Goal: Check status: Check status

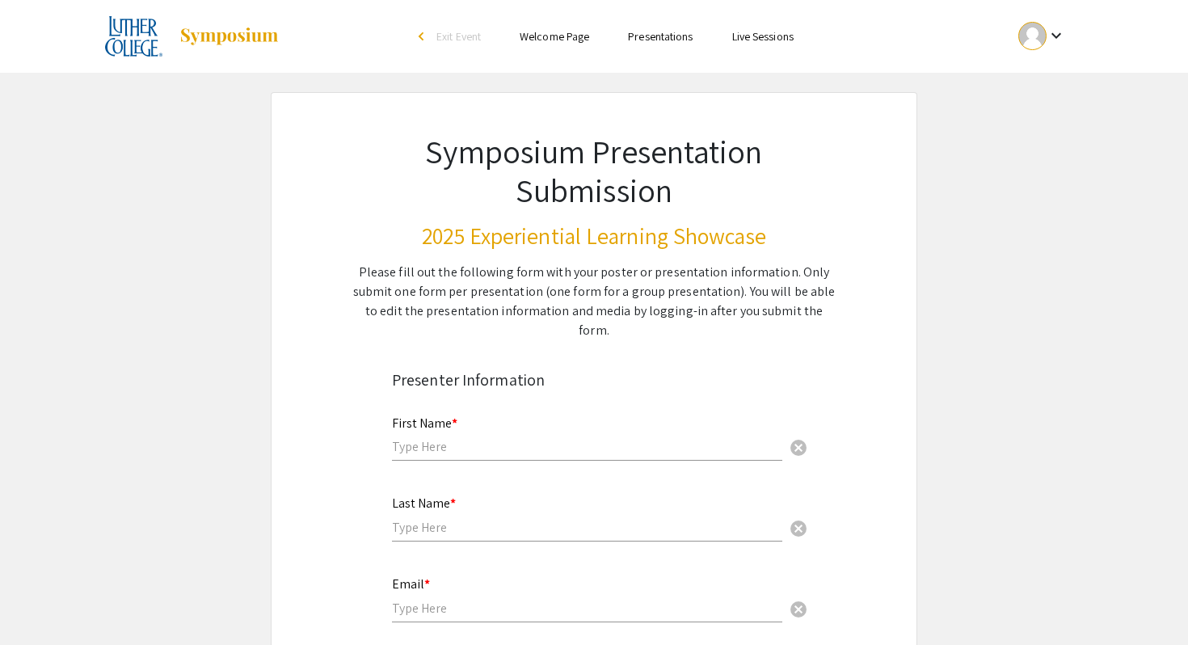
click at [764, 40] on link "Live Sessions" at bounding box center [762, 36] width 61 height 15
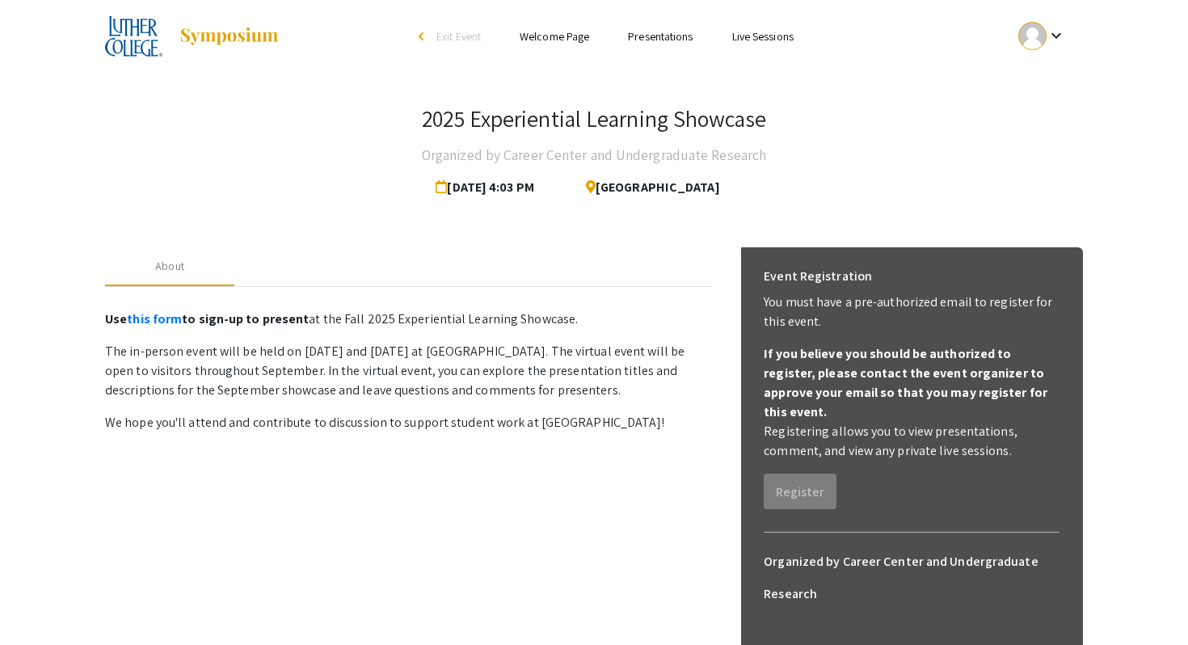
click at [591, 241] on div "About Use this form to sign-up to present at the Fall 2025 Experiential Learnin…" at bounding box center [594, 511] width 978 height 567
click at [655, 33] on link "Presentations" at bounding box center [660, 36] width 65 height 15
click at [568, 39] on link "Welcome Page" at bounding box center [555, 36] width 70 height 15
click at [651, 38] on link "Presentations" at bounding box center [660, 36] width 65 height 15
click at [749, 38] on link "Live Sessions" at bounding box center [762, 36] width 61 height 15
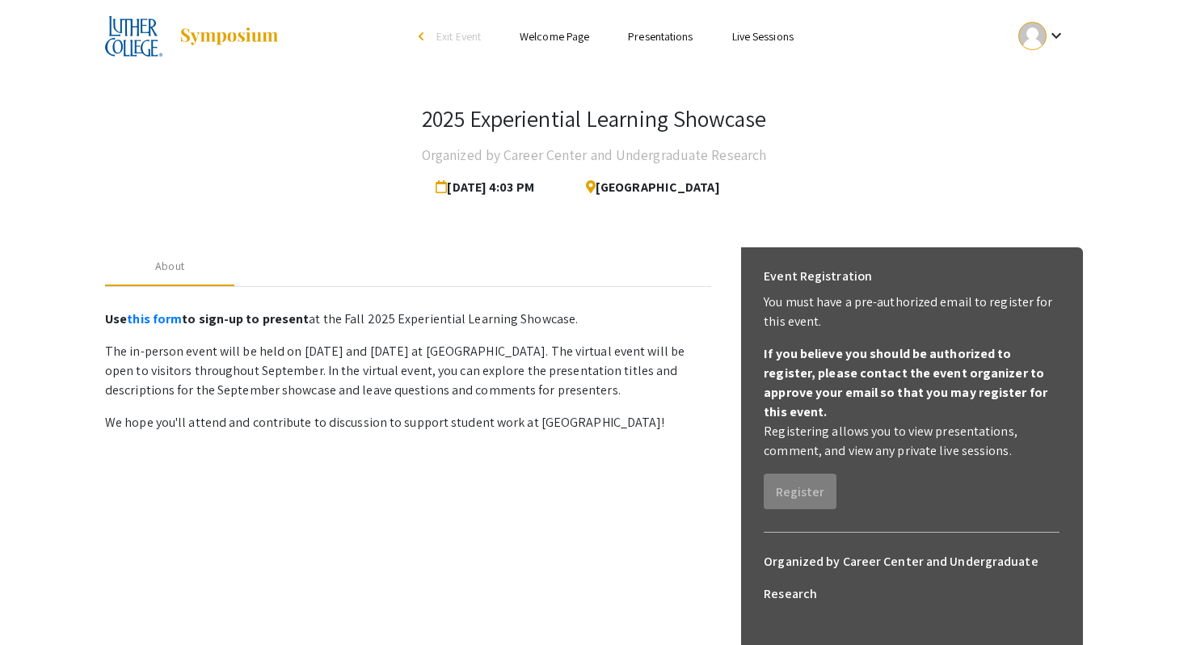
click at [621, 40] on li "Presentations" at bounding box center [660, 36] width 103 height 19
click at [154, 319] on link "this form" at bounding box center [154, 318] width 55 height 17
click at [528, 188] on span "[DATE] 4:03 PM" at bounding box center [488, 187] width 105 height 32
click at [647, 188] on span "[GEOGRAPHIC_DATA]" at bounding box center [646, 187] width 147 height 32
click at [558, 37] on link "Welcome Page" at bounding box center [555, 36] width 70 height 15
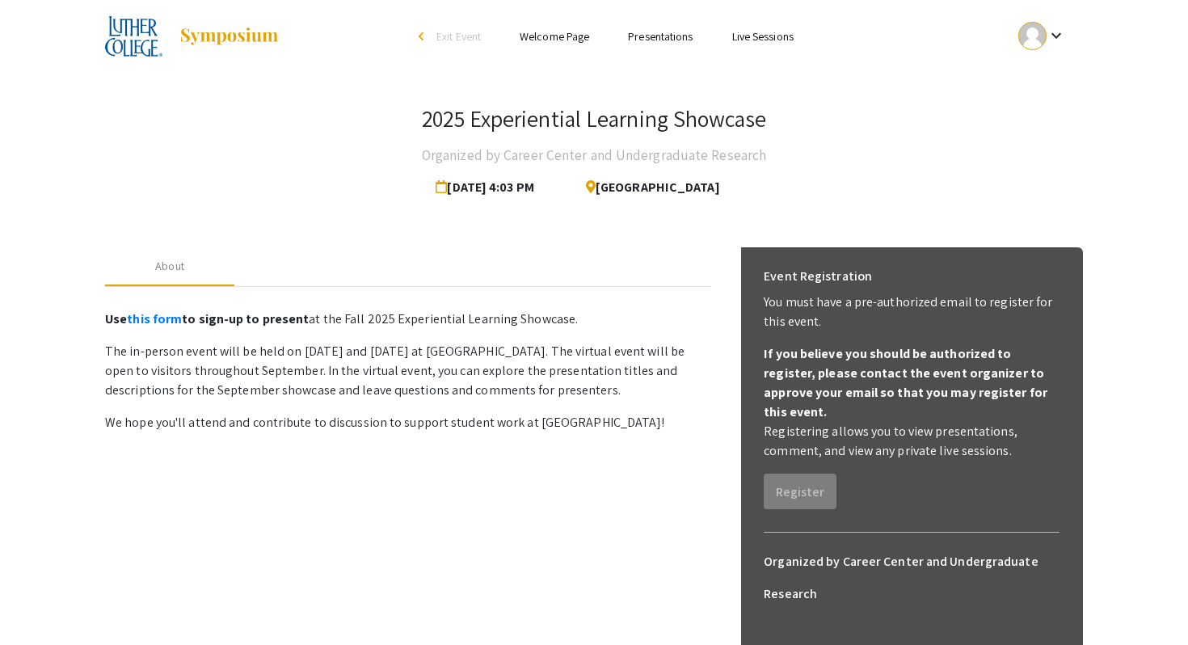
click at [644, 38] on link "Presentations" at bounding box center [660, 36] width 65 height 15
click at [558, 37] on link "Welcome Page" at bounding box center [555, 36] width 70 height 15
click at [1048, 42] on mat-icon "keyboard_arrow_down" at bounding box center [1056, 35] width 19 height 19
click at [1046, 113] on button "My Submissions" at bounding box center [1050, 118] width 99 height 39
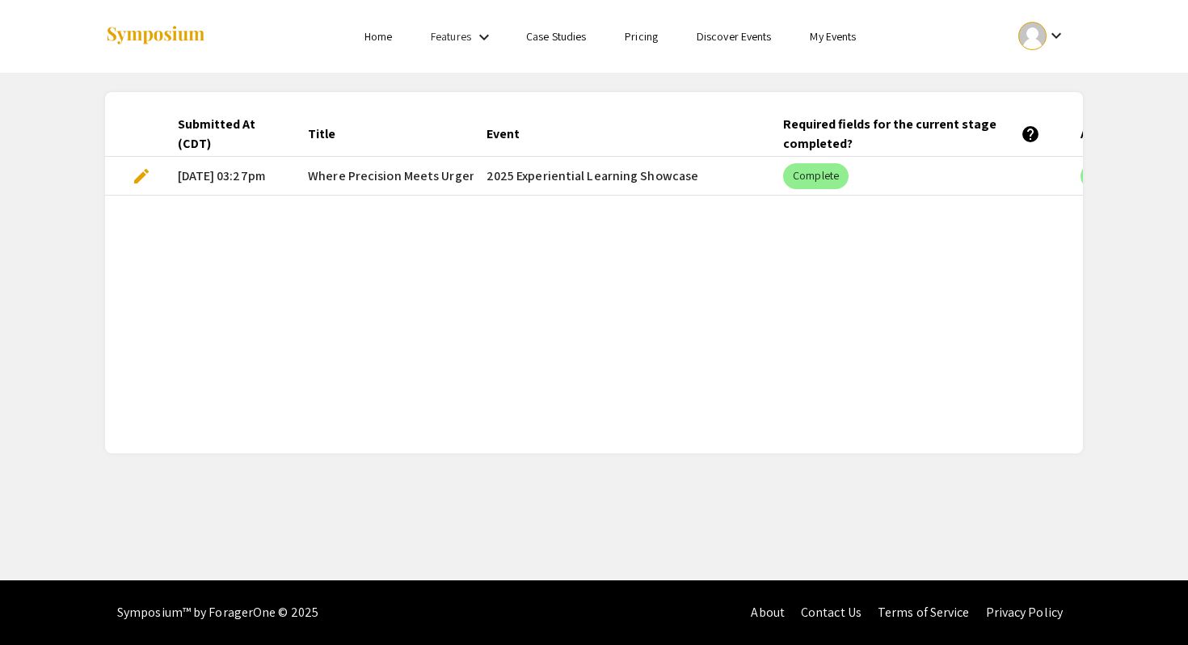
click at [399, 175] on span "Where Precision Meets Urgency: An Internship Experience in Surgery and Emergenc…" at bounding box center [690, 175] width 764 height 19
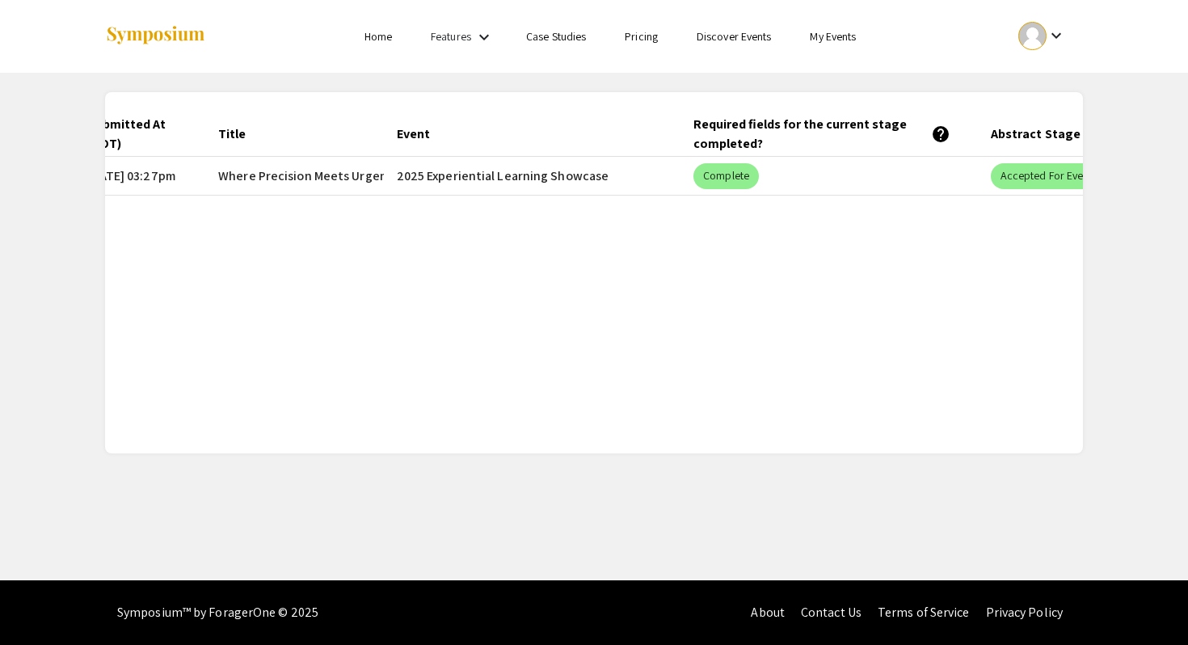
scroll to position [0, 281]
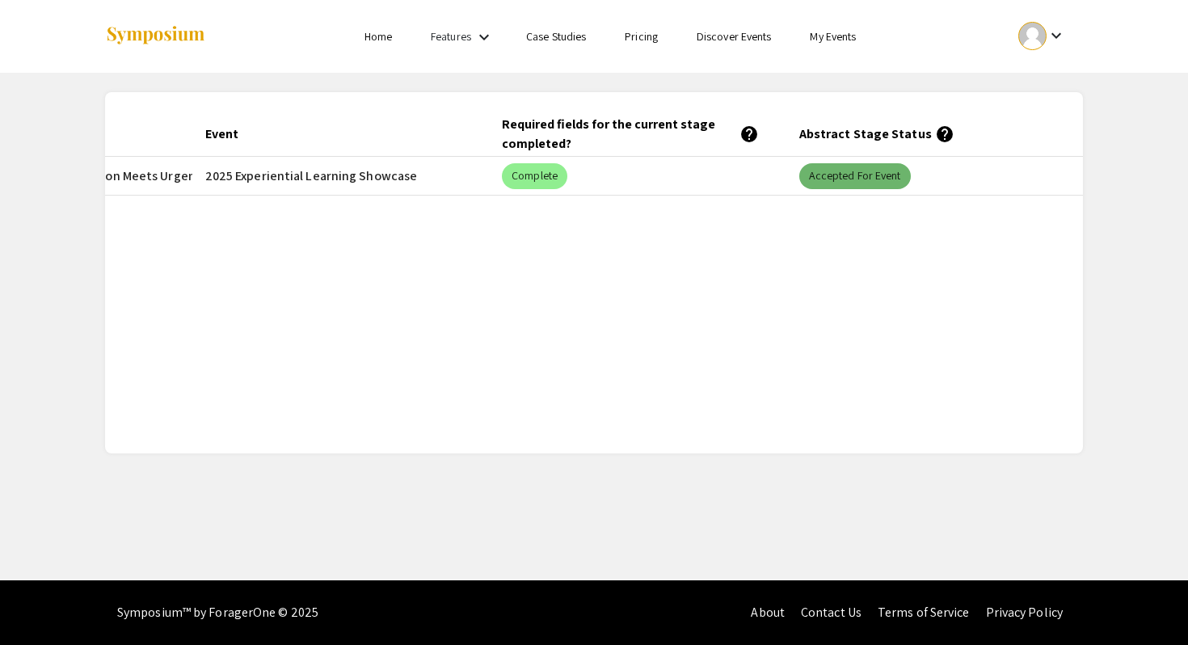
click at [834, 179] on mat-chip "Accepted for Event" at bounding box center [855, 176] width 112 height 26
click at [811, 175] on mat-chip "Accepted for Event" at bounding box center [855, 176] width 112 height 26
click at [1038, 44] on div at bounding box center [1032, 36] width 28 height 28
click at [640, 41] on div at bounding box center [594, 322] width 1188 height 645
click at [638, 40] on link "Pricing" at bounding box center [641, 36] width 33 height 15
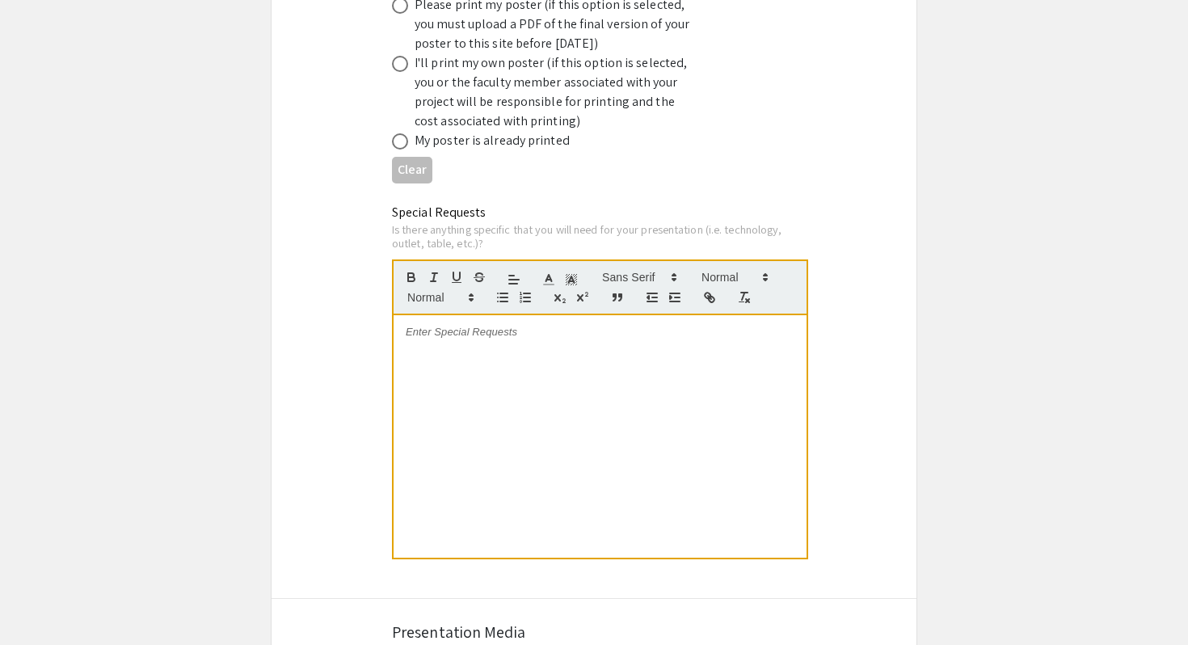
scroll to position [3099, 0]
